Goal: Transaction & Acquisition: Purchase product/service

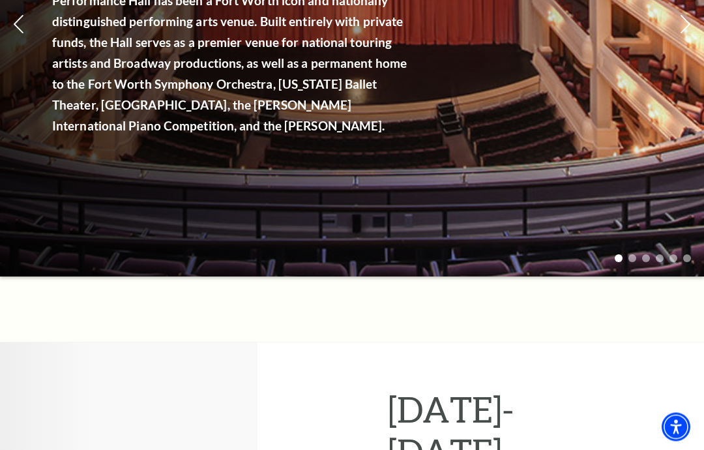
scroll to position [294, 0]
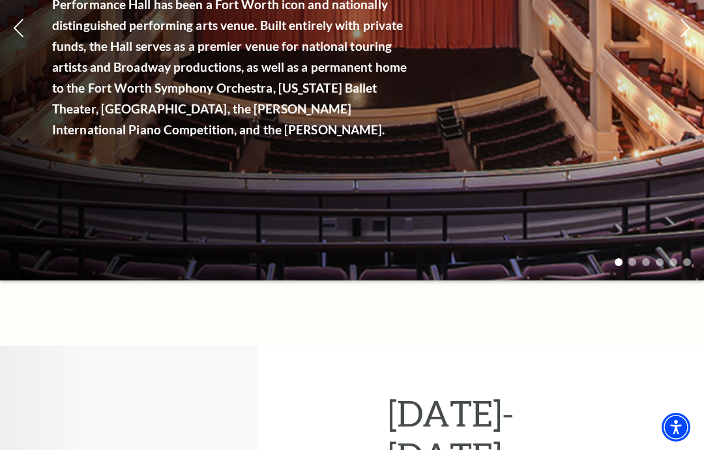
click at [351, 136] on link "View Full Calendar" at bounding box center [351, 161] width 131 height 51
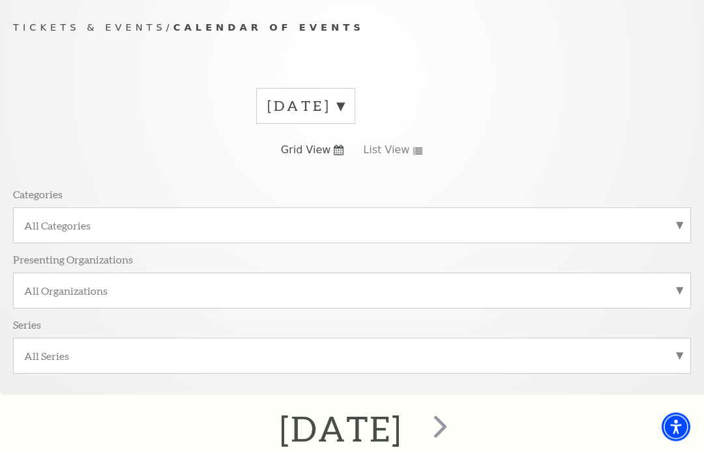
scroll to position [110, 0]
click at [344, 108] on label "[DATE]" at bounding box center [305, 106] width 77 height 20
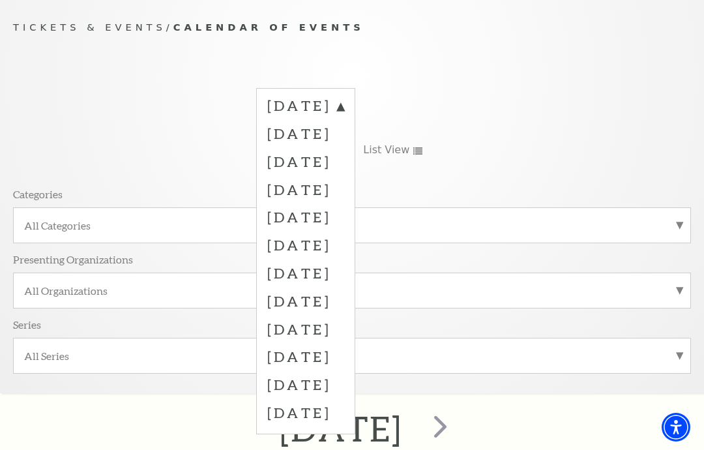
click at [344, 212] on label "[DATE]" at bounding box center [305, 217] width 77 height 28
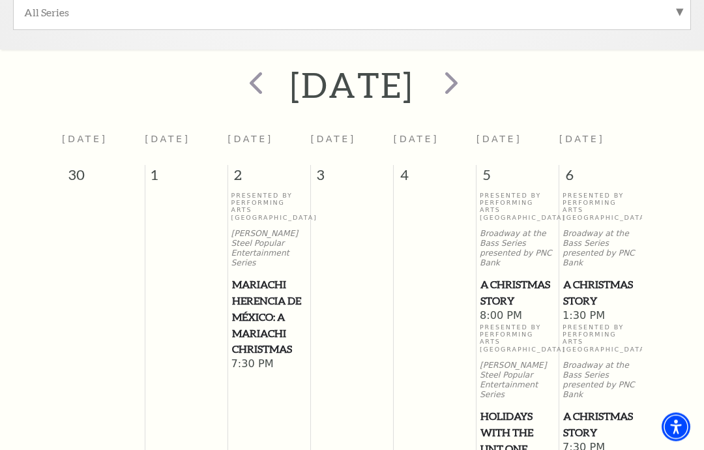
scroll to position [454, 0]
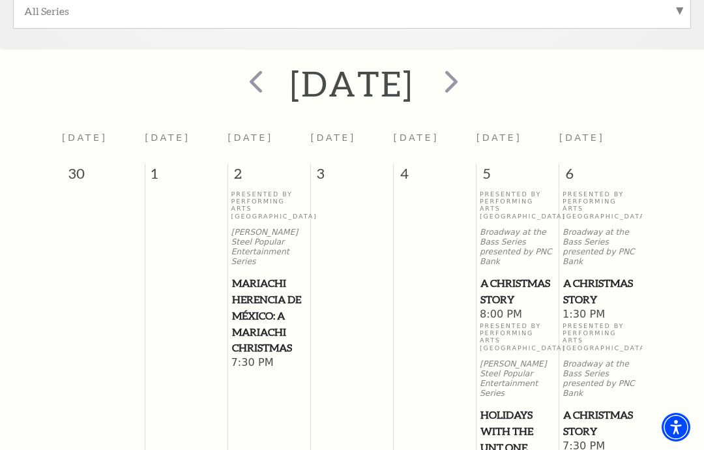
click at [604, 301] on span "A Christmas Story" at bounding box center [600, 291] width 75 height 32
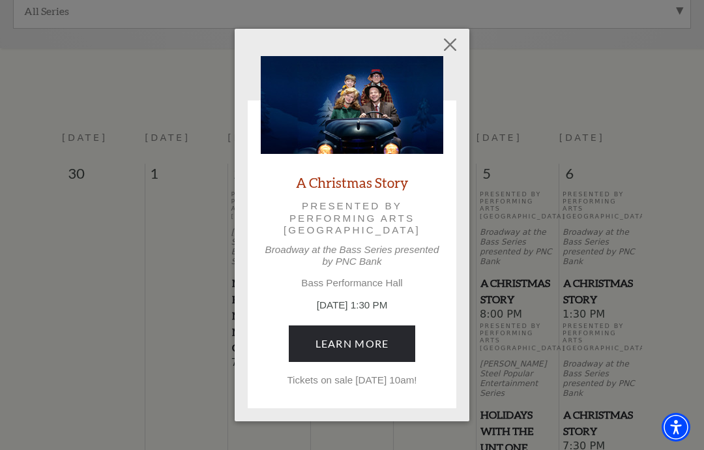
click at [392, 336] on link "Learn More" at bounding box center [352, 343] width 127 height 37
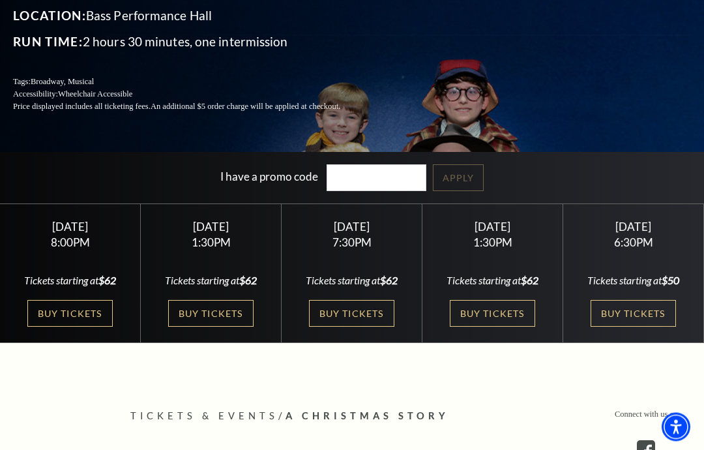
scroll to position [194, 0]
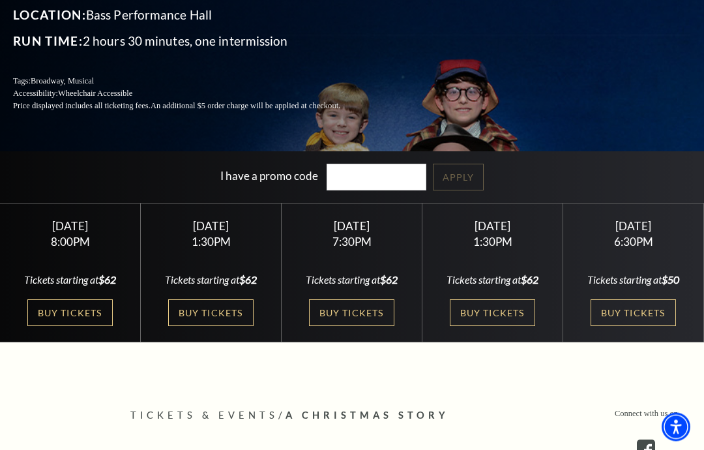
click at [220, 287] on div "Tickets starting at $62" at bounding box center [211, 280] width 110 height 14
click at [231, 327] on link "Buy Tickets" at bounding box center [210, 313] width 85 height 27
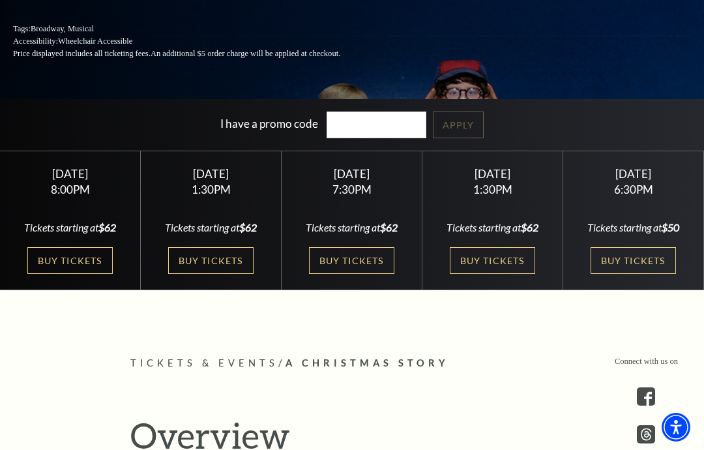
click at [233, 274] on link "Buy Tickets" at bounding box center [210, 260] width 85 height 27
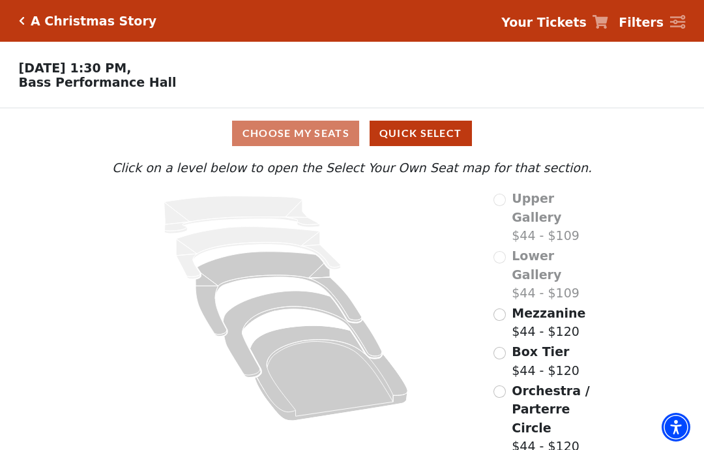
click at [504, 385] on input "Orchestra / Parterre Circle$44 - $120\a" at bounding box center [499, 391] width 12 height 12
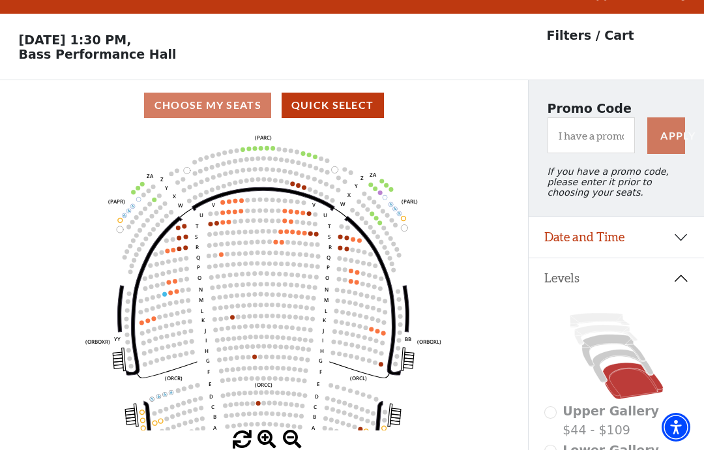
scroll to position [61, 0]
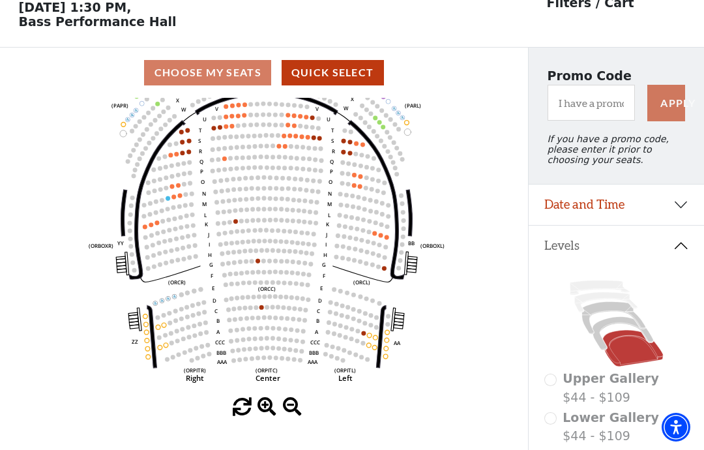
click at [411, 216] on icon at bounding box center [409, 213] width 6 height 46
click at [418, 213] on icon "Left (ORPITL) Right (ORPITR) Center (ORPITC) ZZ AA YY BB ZA ZA (ORCL) (ORCR) (O…" at bounding box center [264, 248] width 475 height 300
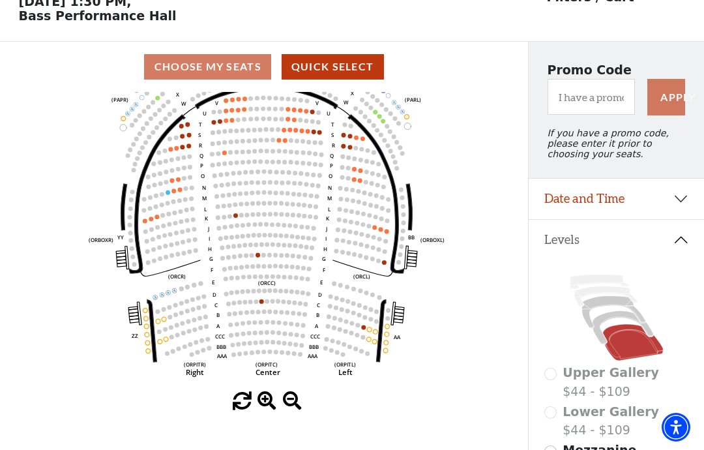
click at [229, 65] on div "Choose My Seats Quick Select" at bounding box center [264, 66] width 528 height 25
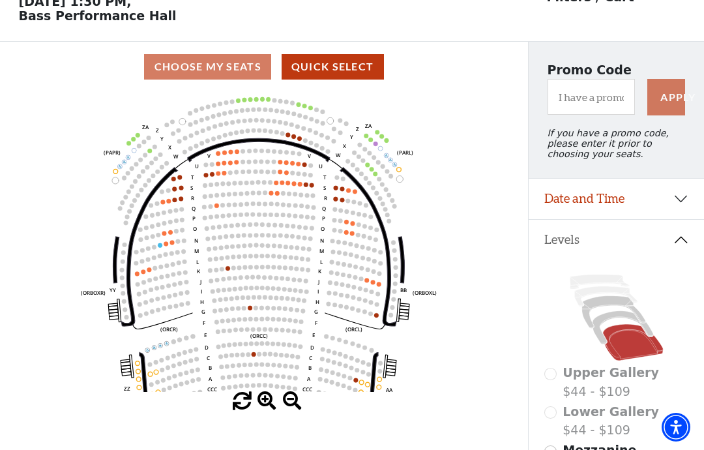
click at [393, 244] on circle at bounding box center [393, 242] width 5 height 5
click at [394, 244] on circle at bounding box center [393, 242] width 5 height 5
click at [404, 265] on icon at bounding box center [401, 260] width 6 height 46
click at [407, 299] on icon "Left (ORPITL) Right (ORPITR) Center (ORPITC) ZZ AA YY BB ZA ZA (ORCL) (ORCR) (O…" at bounding box center [264, 242] width 475 height 300
click at [396, 267] on use "Seat Selected" at bounding box center [395, 267] width 5 height 5
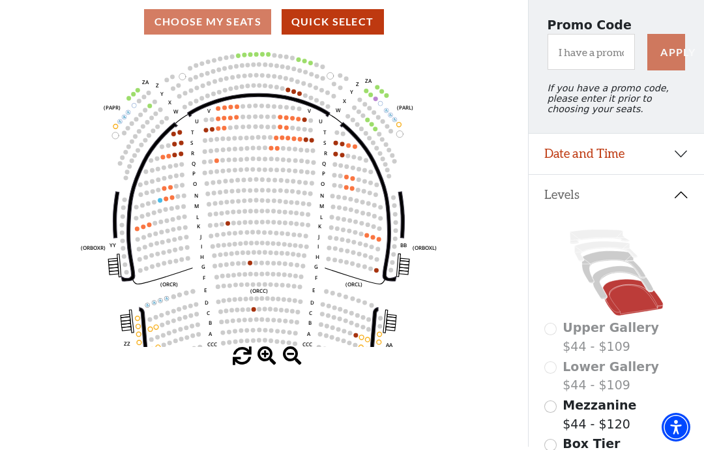
scroll to position [116, 0]
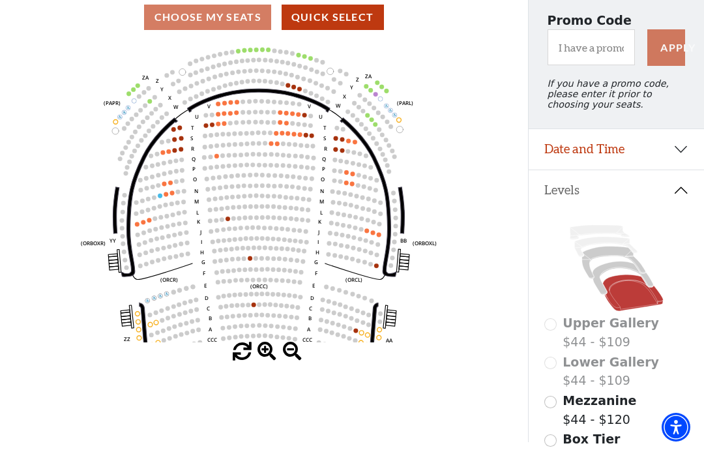
click at [269, 361] on span at bounding box center [266, 351] width 19 height 19
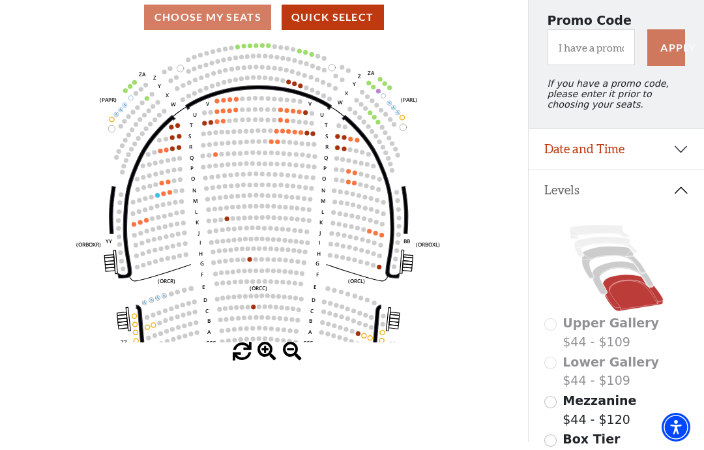
click at [275, 361] on span at bounding box center [266, 351] width 19 height 19
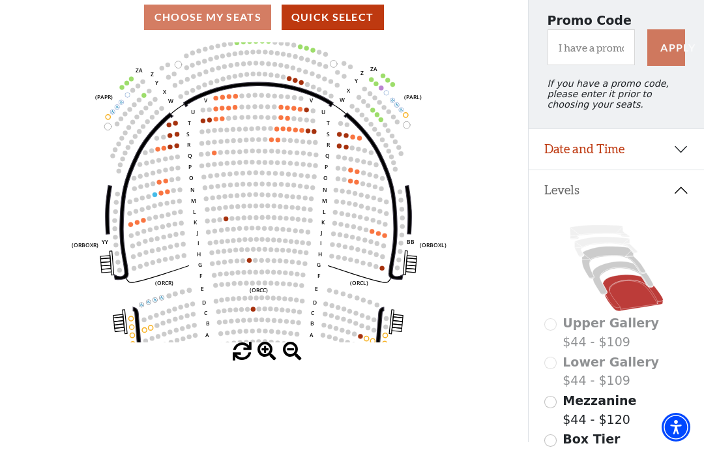
click at [272, 361] on span at bounding box center [266, 351] width 19 height 19
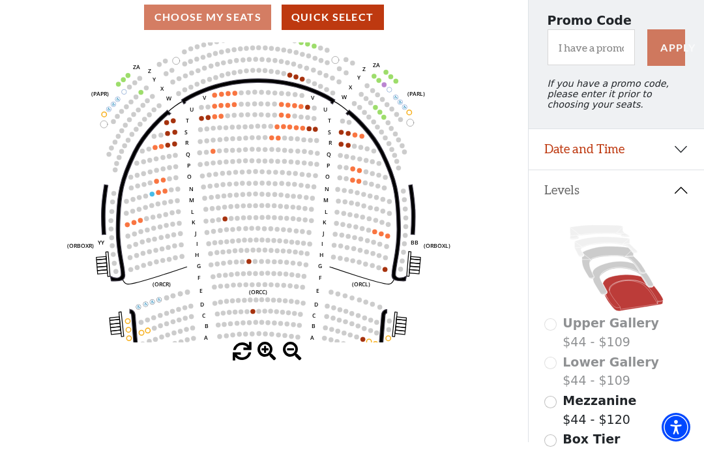
click at [269, 361] on span at bounding box center [266, 351] width 19 height 19
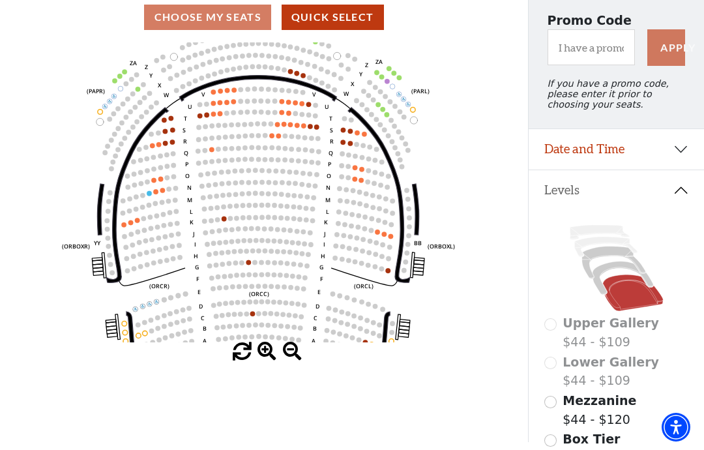
click at [271, 361] on span at bounding box center [266, 351] width 19 height 19
click at [272, 361] on span at bounding box center [266, 351] width 19 height 19
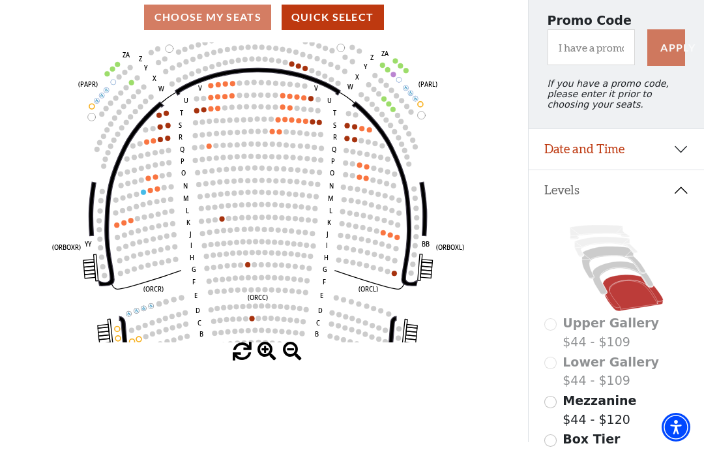
click at [269, 361] on span at bounding box center [266, 351] width 19 height 19
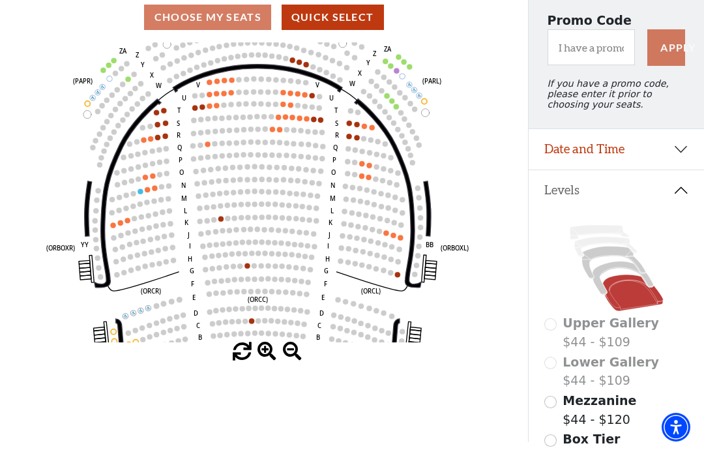
click at [271, 361] on span at bounding box center [266, 351] width 19 height 19
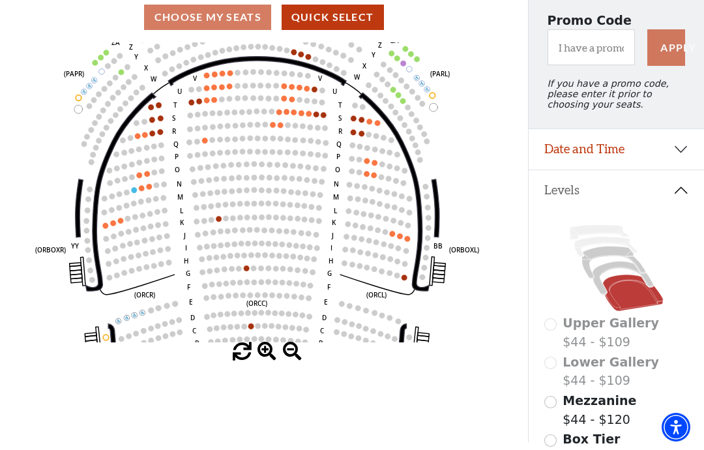
click at [271, 361] on span at bounding box center [266, 351] width 19 height 19
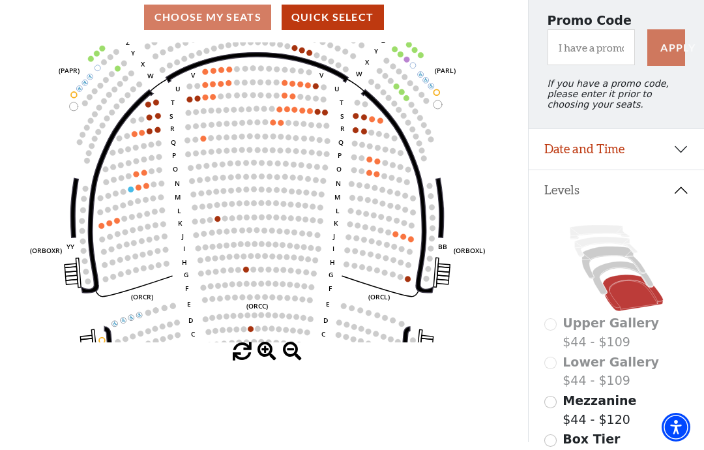
click at [432, 186] on icon "Left (ORPITL) Right (ORPITR) Center (ORPITC) ZZ AA YY BB ZA ZA (ORCL) (ORCR) (O…" at bounding box center [264, 192] width 475 height 300
click at [429, 188] on circle at bounding box center [429, 186] width 6 height 6
click at [433, 197] on use "Seat Selected" at bounding box center [430, 195] width 7 height 7
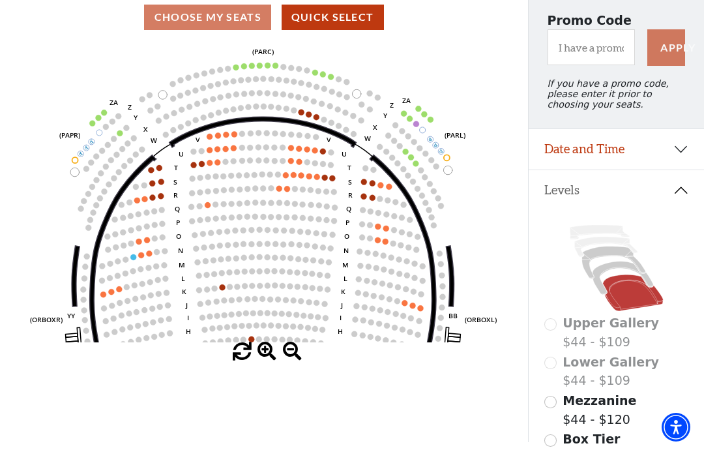
click at [343, 22] on button "Quick Select" at bounding box center [333, 17] width 102 height 25
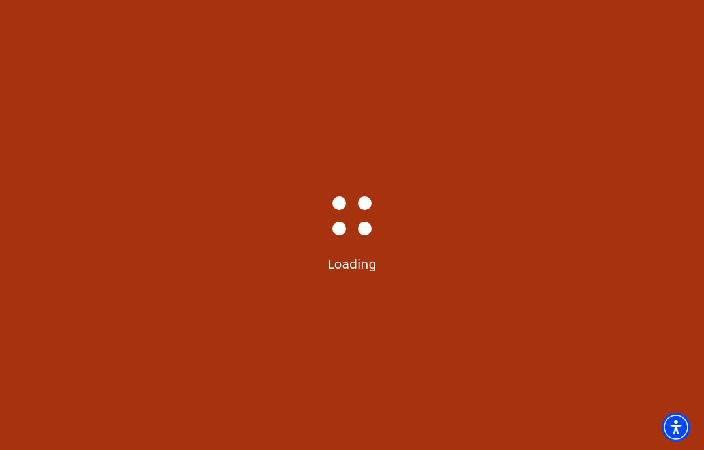
scroll to position [0, 0]
select select "6296"
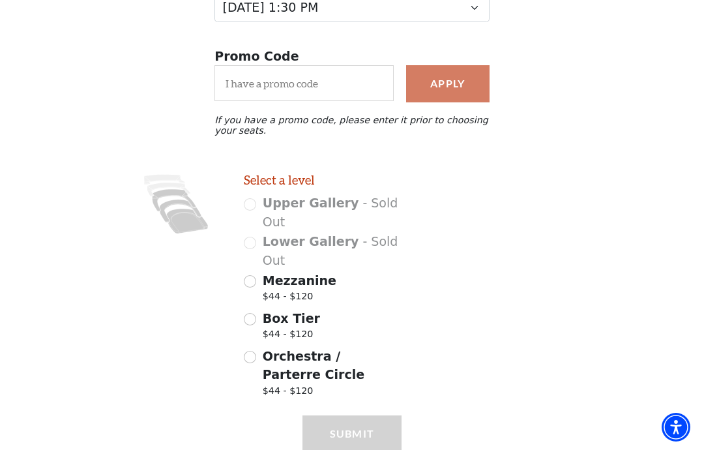
scroll to position [261, 0]
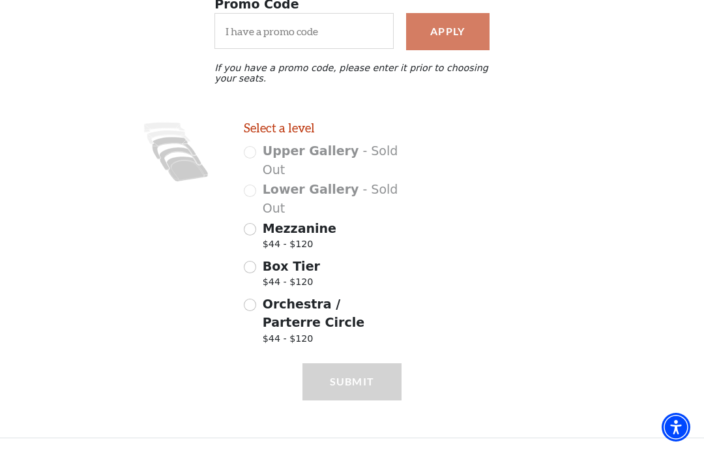
click at [254, 306] on input "Orchestra / Parterre Circle $44 - $120" at bounding box center [250, 305] width 12 height 12
radio input "true"
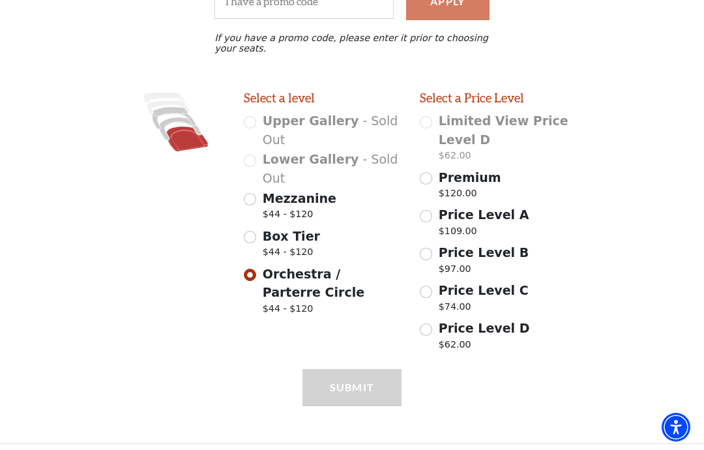
scroll to position [296, 0]
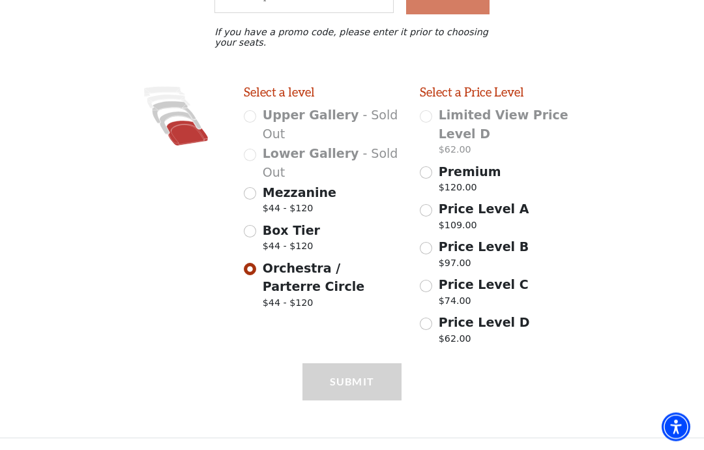
click at [432, 323] on input "Price Level D $62.00" at bounding box center [426, 324] width 12 height 12
radio input "true"
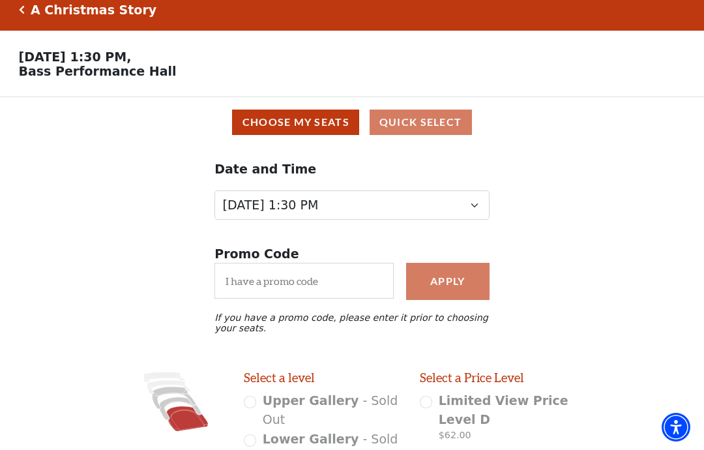
scroll to position [0, 0]
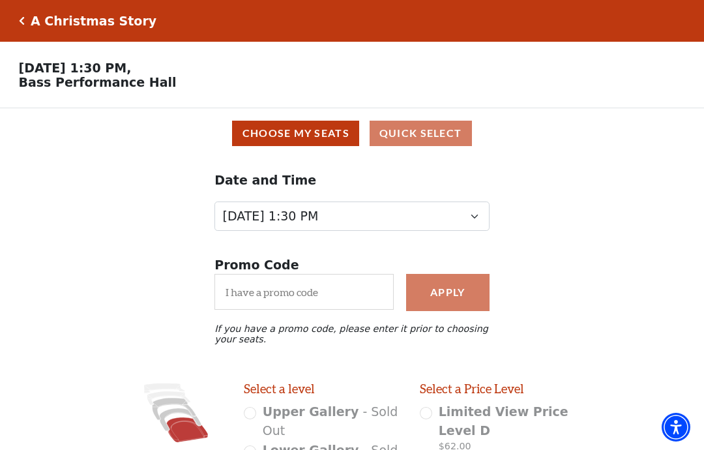
click at [310, 125] on button "Choose My Seats" at bounding box center [295, 133] width 127 height 25
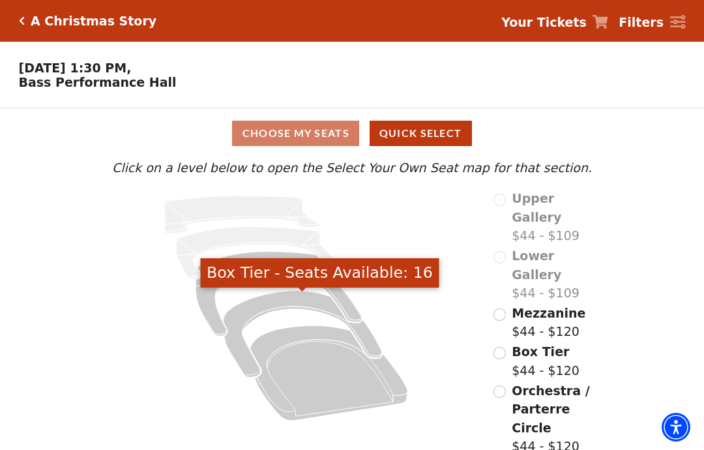
click at [371, 347] on icon "Box Tier - Seats Available: 16" at bounding box center [302, 334] width 158 height 87
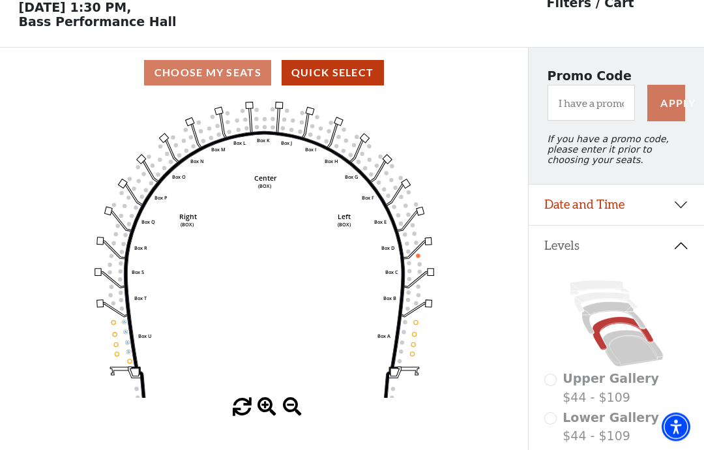
scroll to position [61, 0]
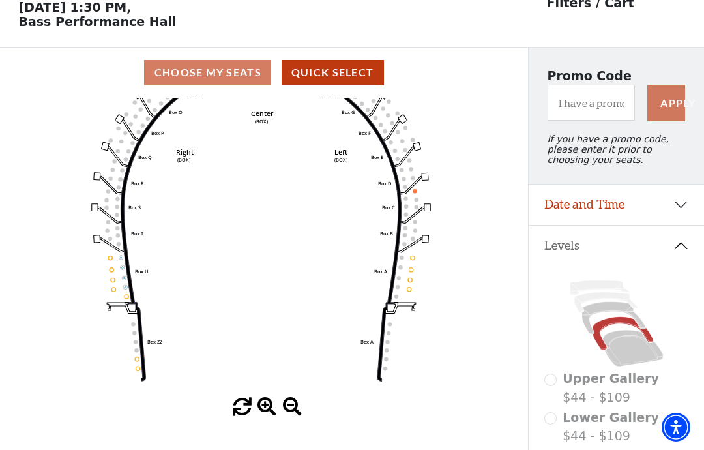
click at [213, 73] on div "Choose My Seats Quick Select" at bounding box center [264, 72] width 528 height 25
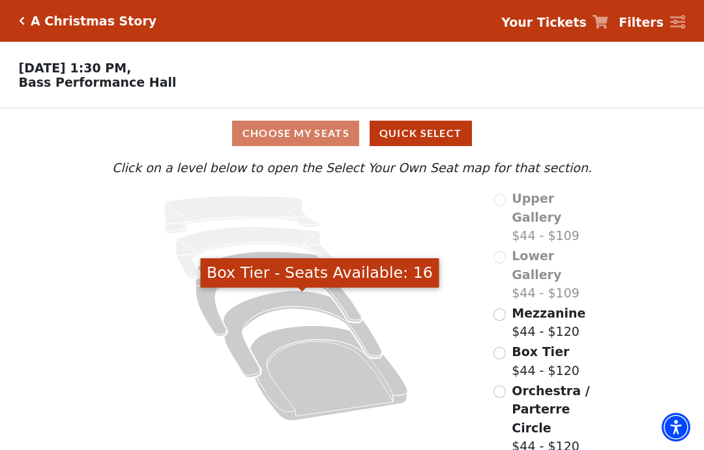
click at [372, 344] on icon "Box Tier - Seats Available: 16" at bounding box center [302, 334] width 158 height 87
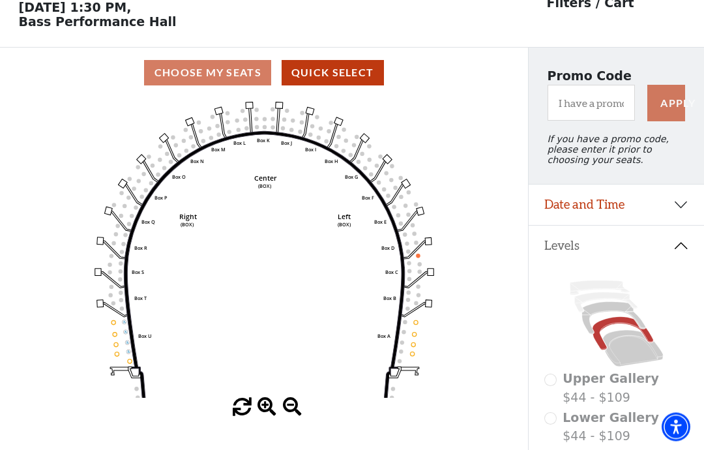
scroll to position [61, 0]
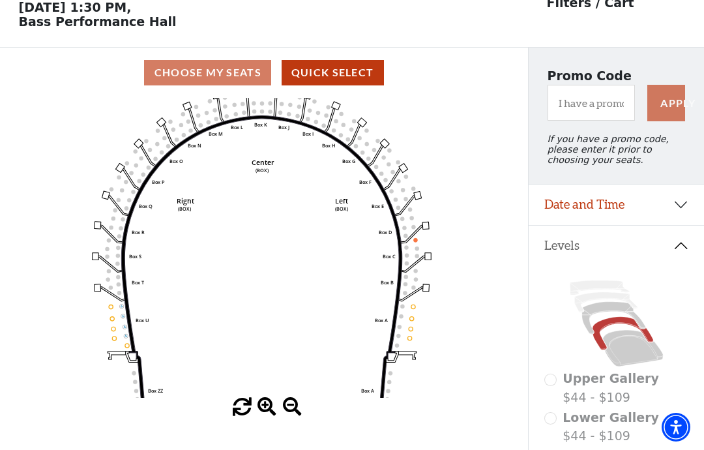
click at [633, 317] on icon at bounding box center [613, 318] width 63 height 33
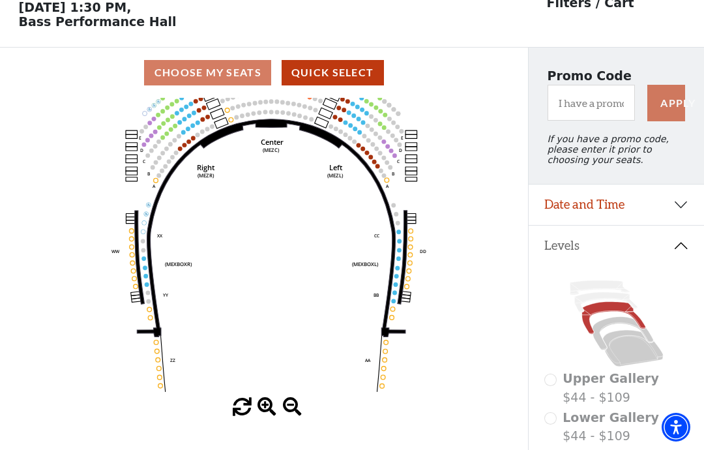
click at [634, 365] on icon at bounding box center [632, 348] width 61 height 37
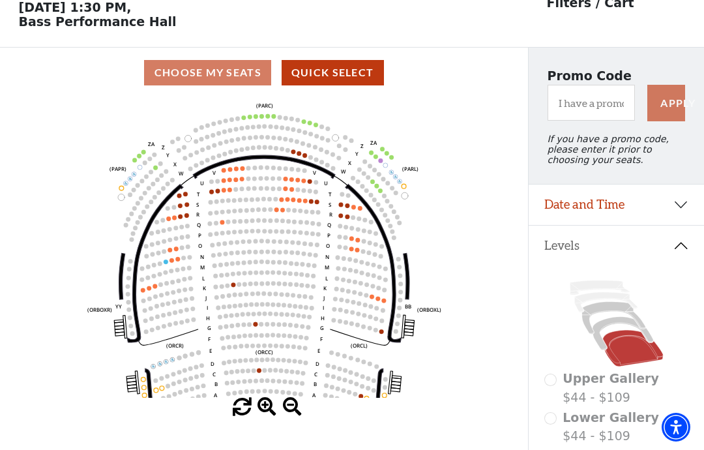
click at [404, 261] on icon "Left (ORPITL) Right (ORPITR) Center (ORPITC) ZZ AA YY BB ZA ZA (ORCL) (ORCR) (O…" at bounding box center [264, 248] width 475 height 300
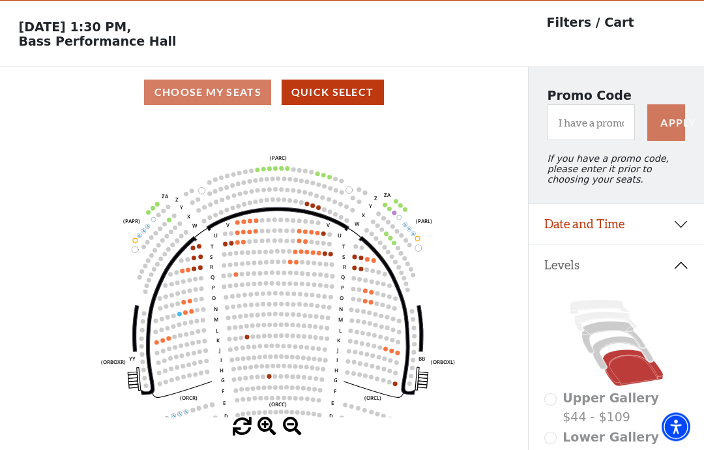
scroll to position [41, 0]
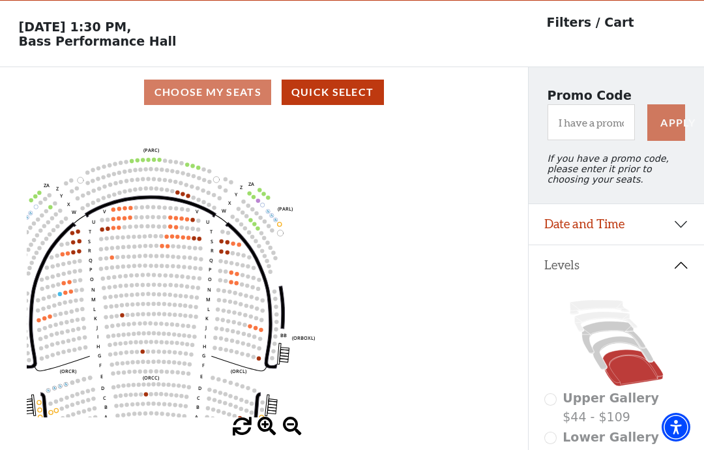
click at [279, 295] on icon "Left (ORPITL) Right (ORPITR) Center (ORPITC) ZZ AA YY BB ZA ZA (ORCL) (ORCR) (O…" at bounding box center [264, 267] width 475 height 300
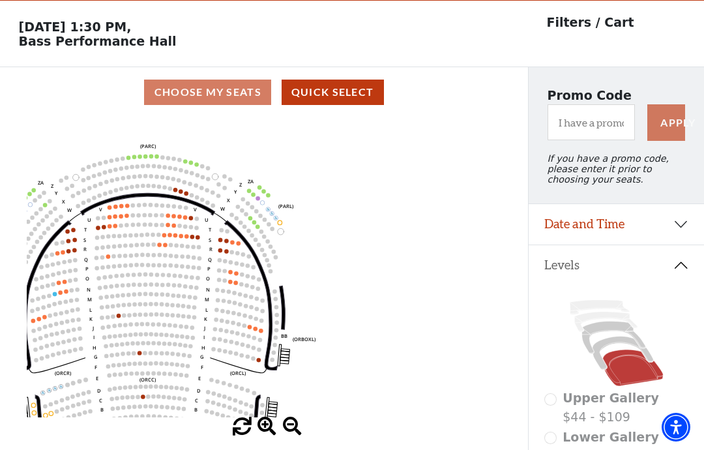
click at [282, 298] on icon at bounding box center [282, 308] width 6 height 44
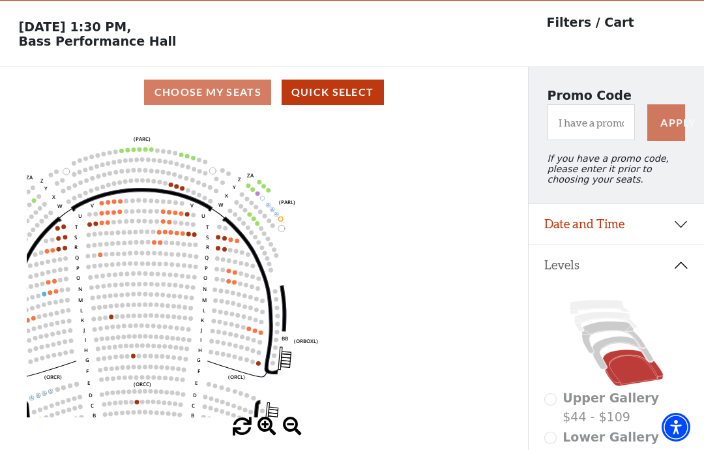
click at [283, 303] on icon at bounding box center [283, 308] width 6 height 46
click at [279, 310] on circle at bounding box center [276, 307] width 5 height 5
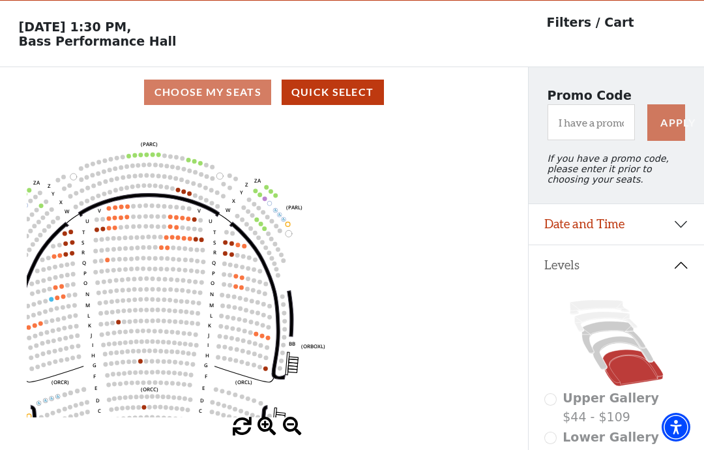
click at [280, 312] on icon "Left (ORPITL) Right (ORPITR) Center (ORPITC) ZZ AA YY BB ZA ZA (ORCL) (ORCR) (O…" at bounding box center [264, 267] width 475 height 300
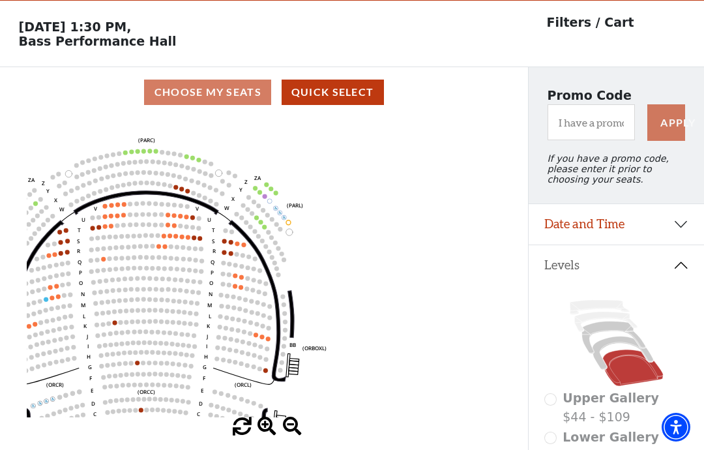
click at [297, 315] on icon "Left (ORPITL) Right (ORPITR) Center (ORPITC) ZZ AA YY BB ZA ZA (ORCL) (ORCR) (O…" at bounding box center [264, 267] width 475 height 300
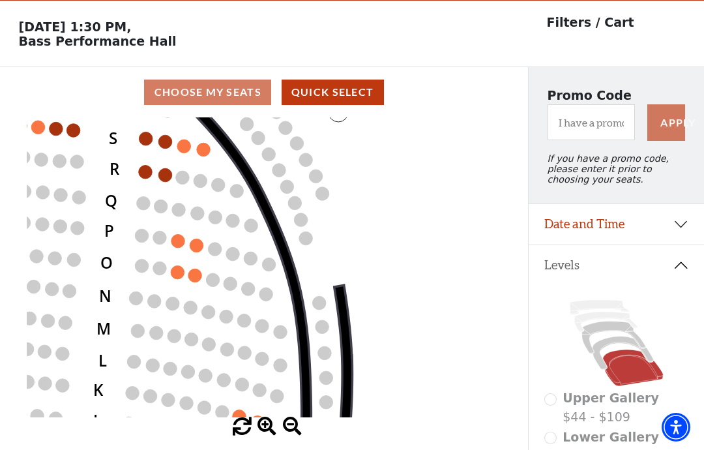
click at [302, 358] on icon at bounding box center [243, 314] width 169 height 477
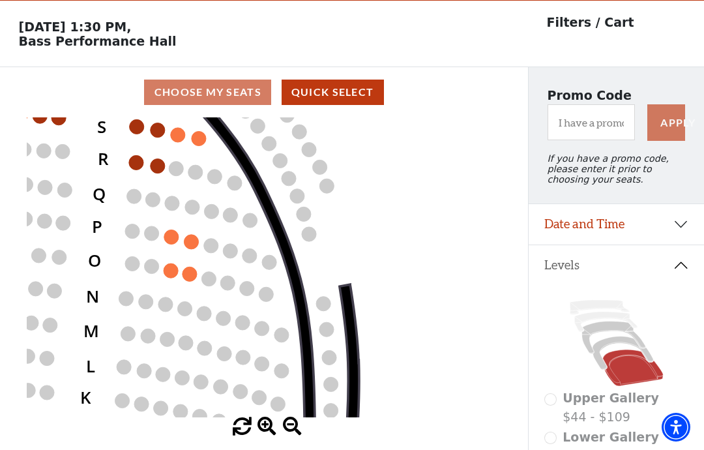
click at [323, 302] on circle at bounding box center [323, 303] width 14 height 14
click at [329, 302] on circle at bounding box center [323, 303] width 14 height 14
click at [326, 310] on circle at bounding box center [323, 303] width 14 height 14
click at [284, 374] on circle at bounding box center [281, 370] width 14 height 14
click at [287, 376] on circle at bounding box center [281, 370] width 14 height 14
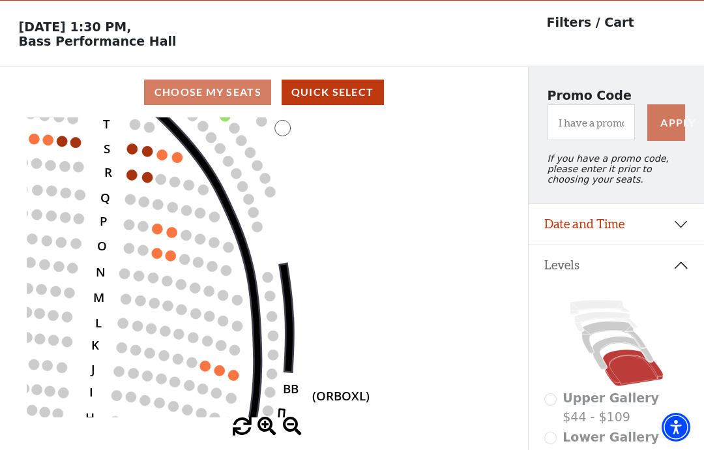
click at [222, 97] on div "Choose My Seats Quick Select" at bounding box center [264, 92] width 528 height 25
click at [227, 93] on div "Choose My Seats Quick Select" at bounding box center [264, 92] width 528 height 25
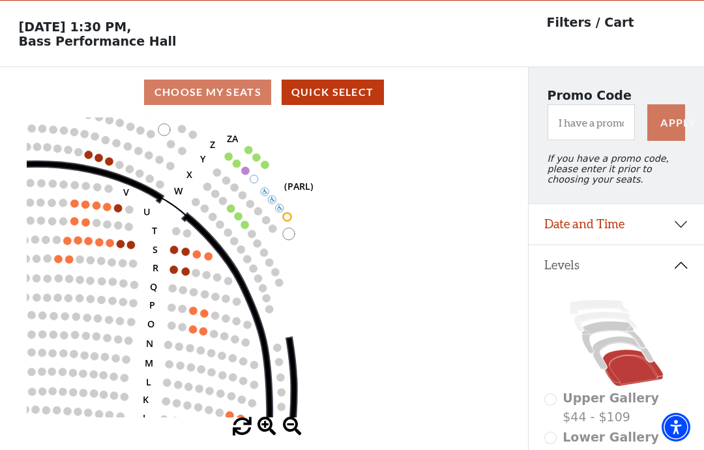
click at [244, 436] on span at bounding box center [242, 426] width 19 height 19
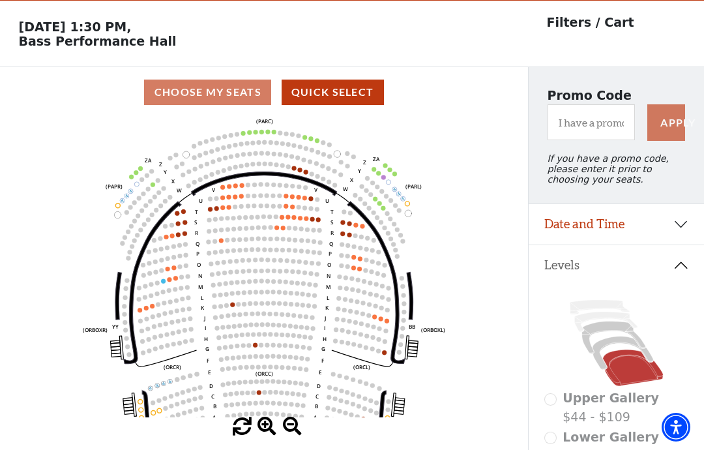
click at [219, 95] on div "Choose My Seats Quick Select" at bounding box center [264, 92] width 528 height 25
click at [218, 90] on div "Choose My Seats Quick Select" at bounding box center [264, 92] width 528 height 25
click at [235, 88] on div "Choose My Seats Quick Select" at bounding box center [264, 92] width 528 height 25
click at [351, 86] on button "Quick Select" at bounding box center [333, 92] width 102 height 25
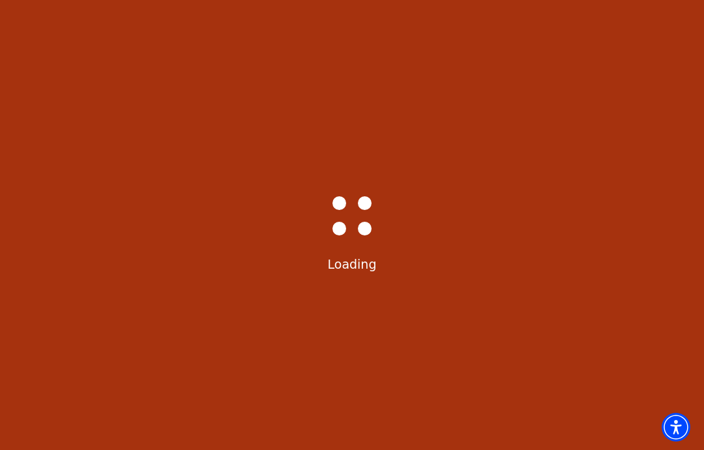
select select "6296"
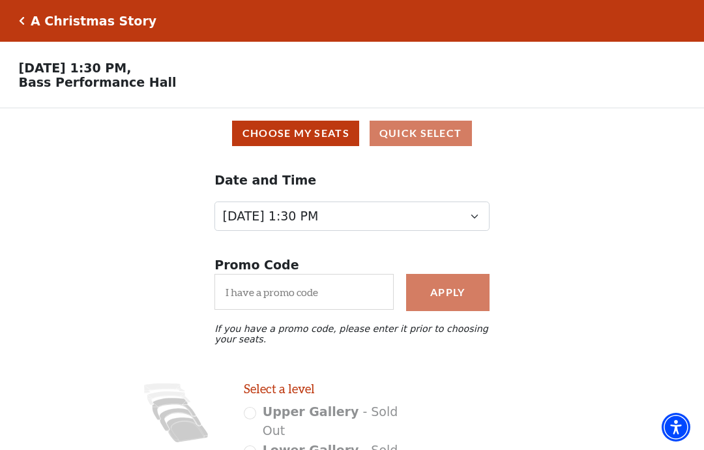
click at [321, 134] on button "Choose My Seats" at bounding box center [295, 133] width 127 height 25
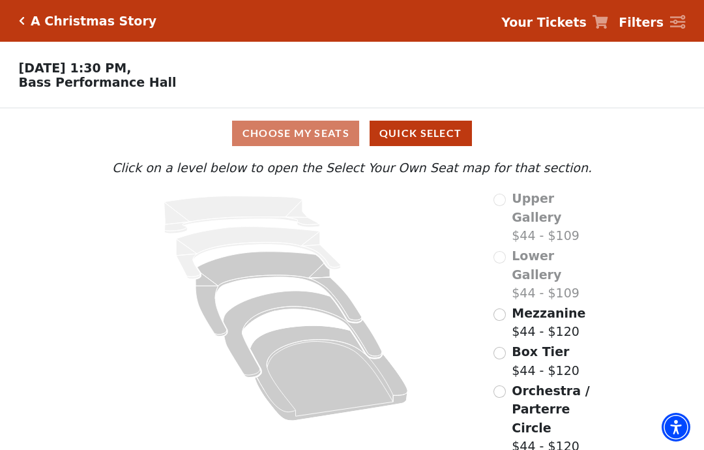
click at [325, 379] on icon "Orchestra / Parterre Circle - Seats Available: 120" at bounding box center [329, 372] width 158 height 95
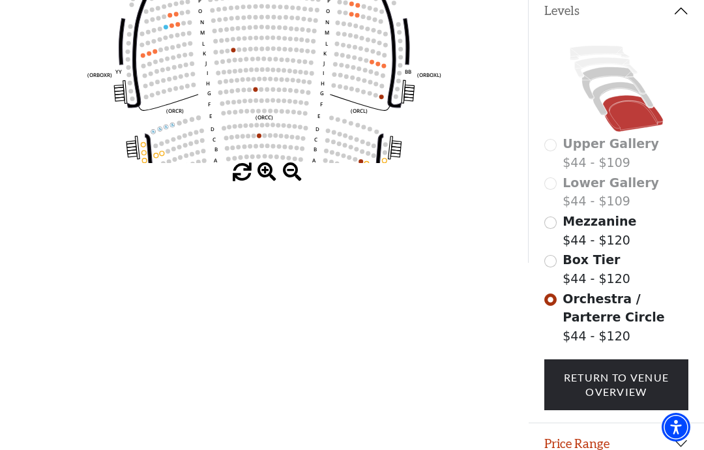
scroll to position [300, 0]
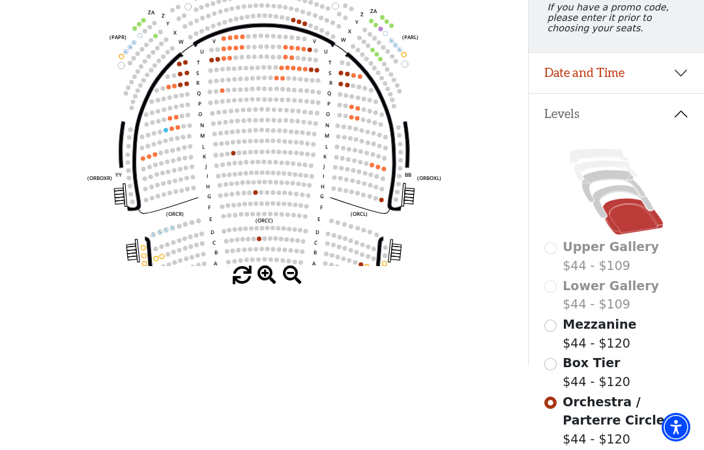
scroll to position [192, 0]
click at [673, 80] on button "Date and Time" at bounding box center [616, 73] width 175 height 40
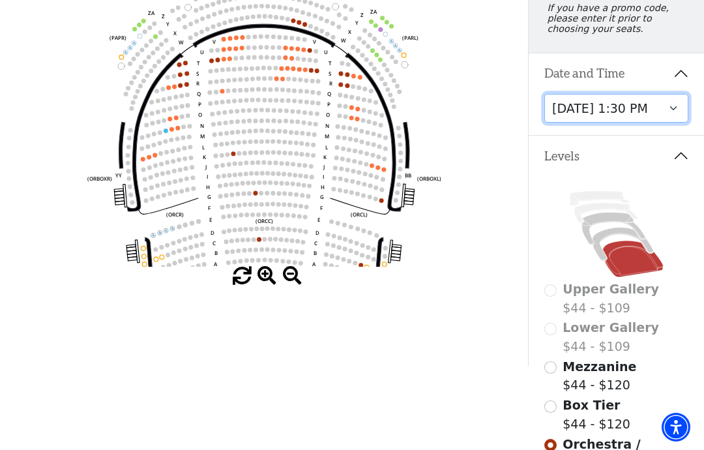
click at [673, 113] on select "Friday, December 5 at 8:00 PM Saturday, December 6 at 1:30 PM Saturday, Decembe…" at bounding box center [616, 108] width 145 height 29
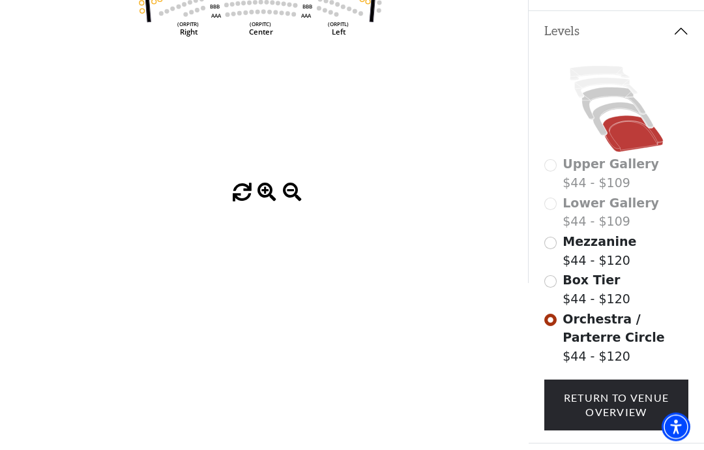
scroll to position [300, 0]
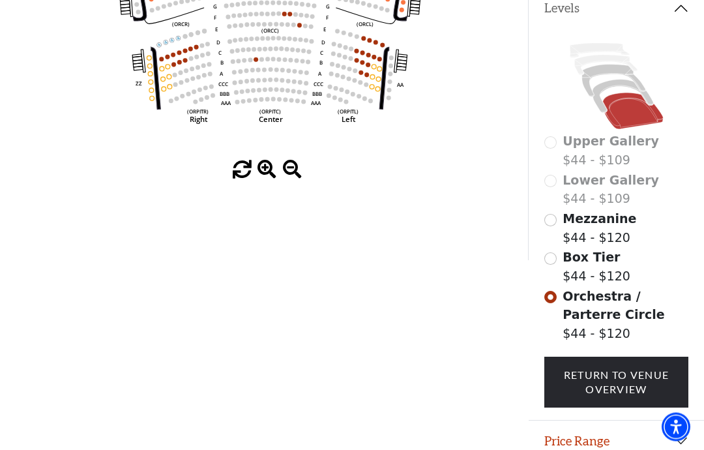
scroll to position [0, 0]
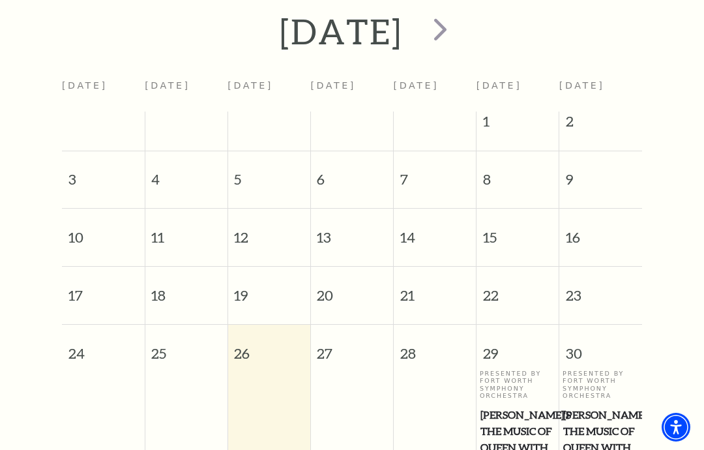
click at [459, 28] on span "next" at bounding box center [440, 28] width 37 height 37
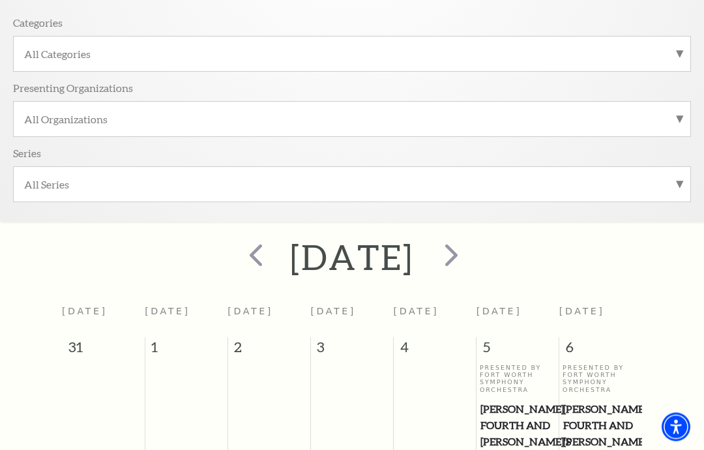
scroll to position [279, 0]
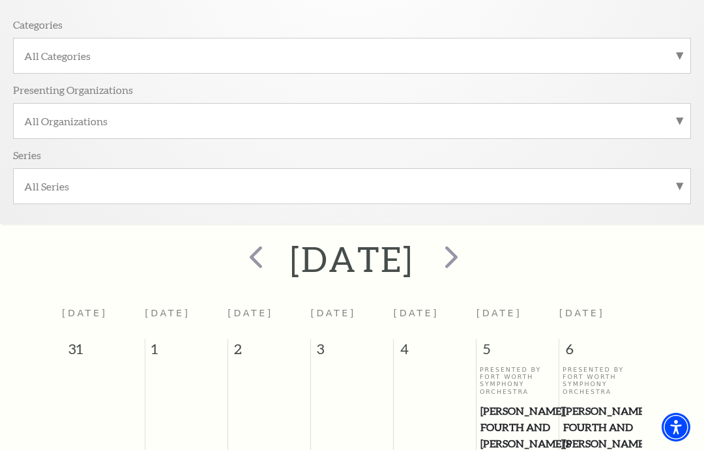
click at [470, 255] on span "next" at bounding box center [451, 256] width 37 height 37
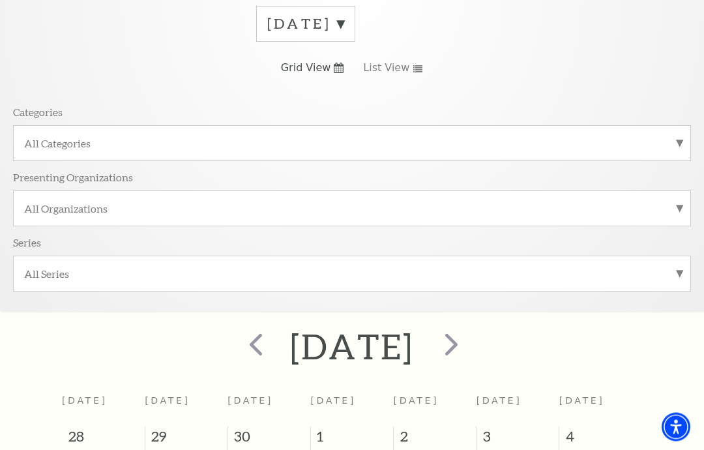
scroll to position [191, 0]
click at [470, 348] on span "next" at bounding box center [451, 344] width 37 height 37
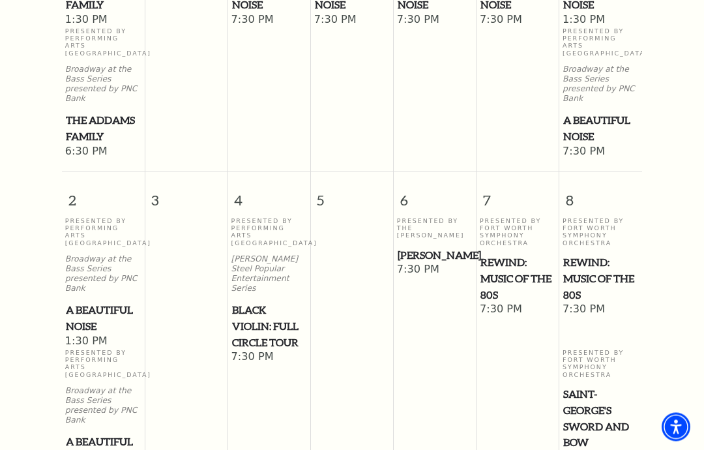
scroll to position [750, 0]
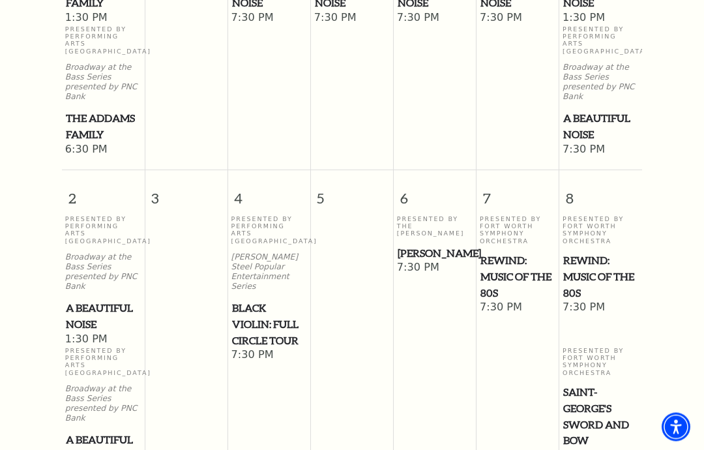
click at [510, 257] on span "REWIND: Music of the 80s" at bounding box center [517, 277] width 75 height 48
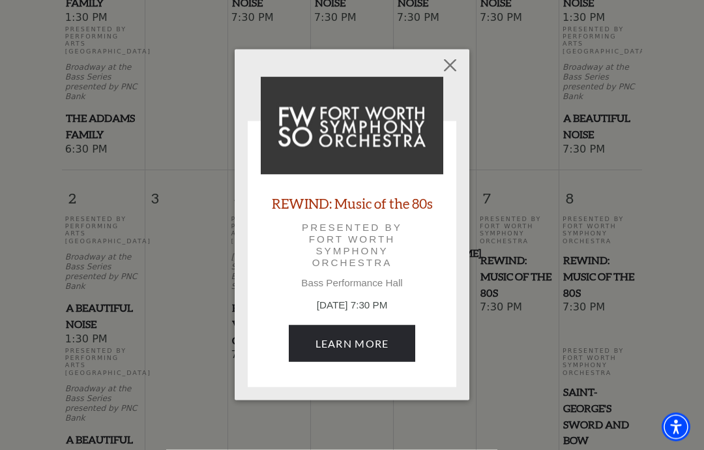
scroll to position [751, 0]
click at [373, 340] on link "Learn More" at bounding box center [352, 343] width 127 height 37
